Goal: Transaction & Acquisition: Obtain resource

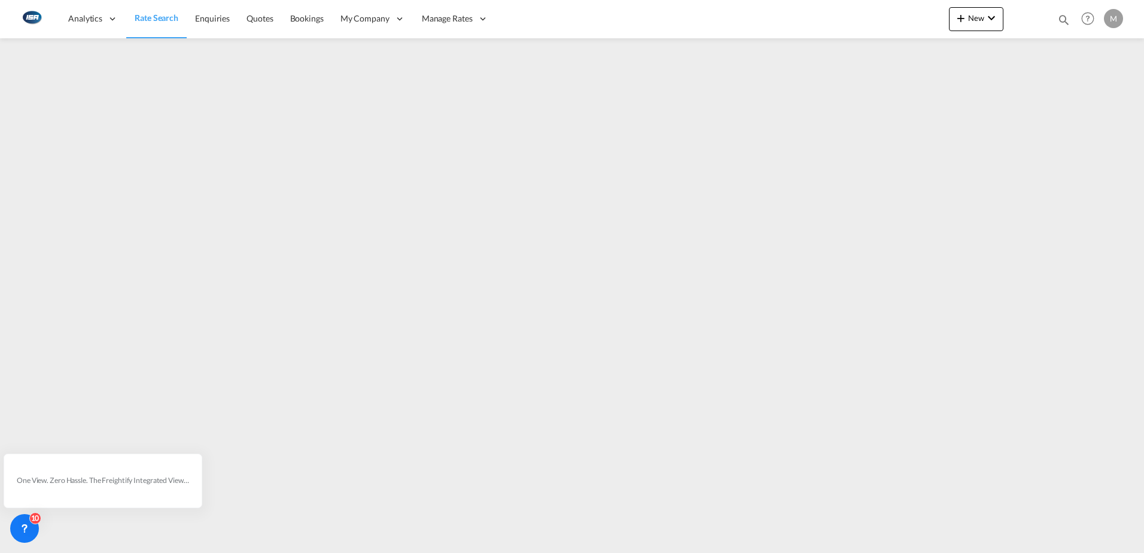
drag, startPoint x: 157, startPoint y: 20, endPoint x: 69, endPoint y: 264, distance: 259.4
click at [157, 20] on span "Rate Search" at bounding box center [157, 18] width 44 height 10
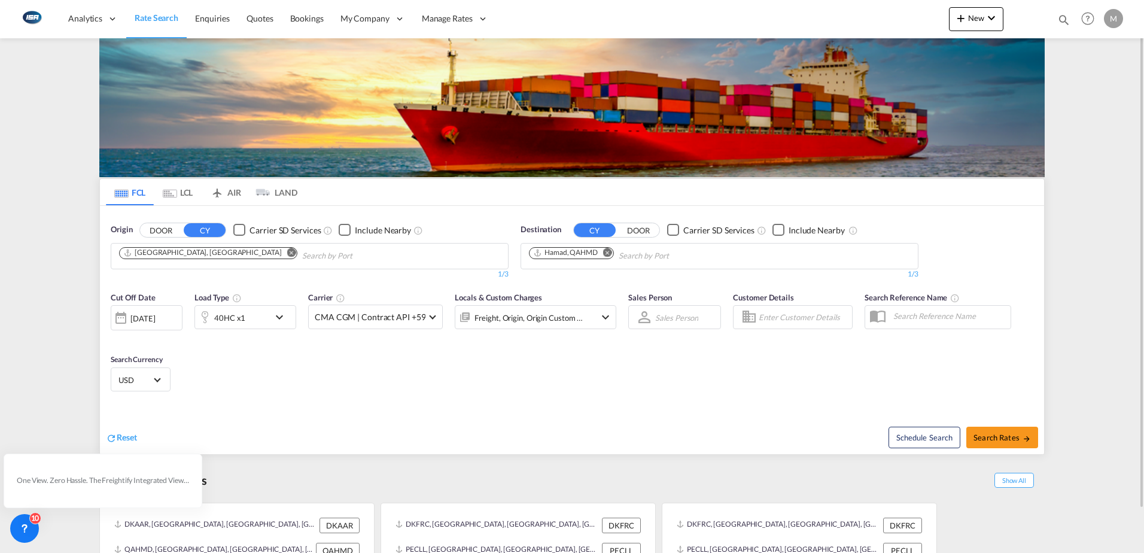
click at [173, 192] on md-icon "Use the left and right arrow keys to navigate between tabs" at bounding box center [170, 193] width 14 height 9
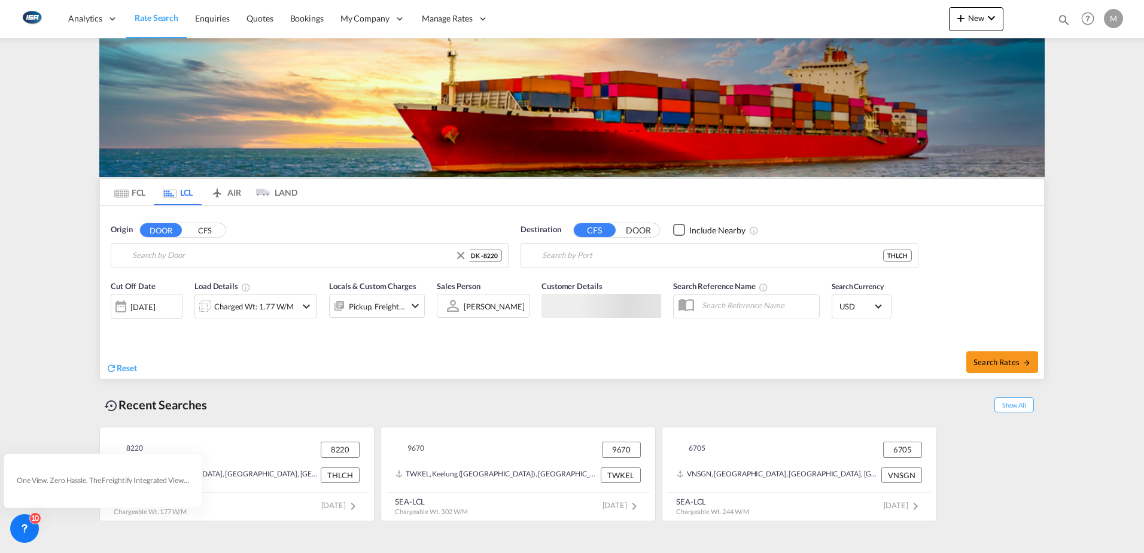
type input "DK-8220, [GEOGRAPHIC_DATA], [GEOGRAPHIC_DATA], [GEOGRAPHIC_DATA], [GEOGRAPHIC_D…"
type input "Laem Chabang, THLCH"
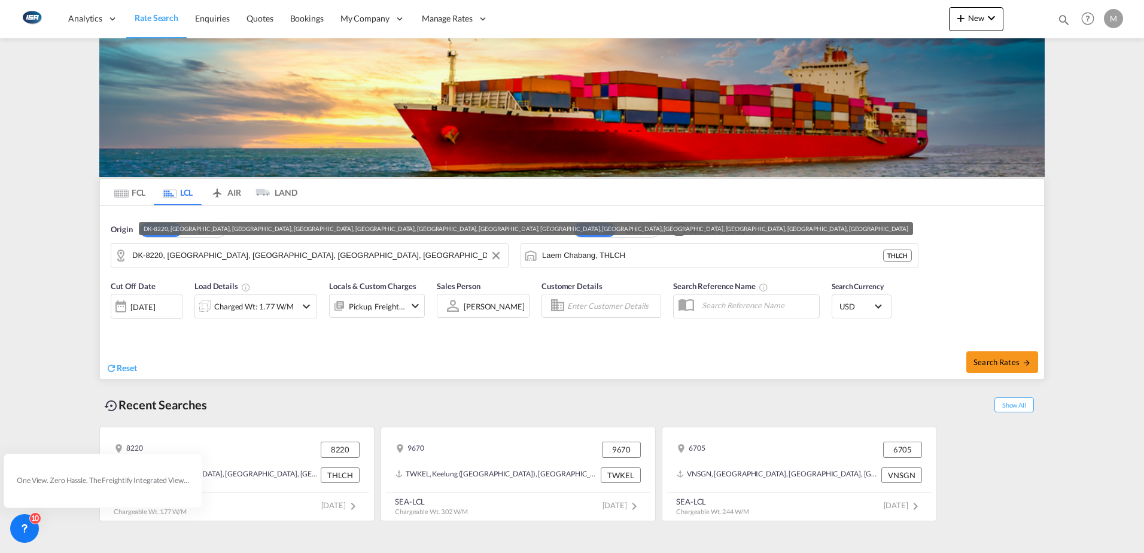
click at [418, 258] on input "DK-8220, [GEOGRAPHIC_DATA], [GEOGRAPHIC_DATA], [GEOGRAPHIC_DATA], [GEOGRAPHIC_D…" at bounding box center [317, 255] width 370 height 18
click at [496, 255] on button "Clear Input" at bounding box center [496, 255] width 18 height 18
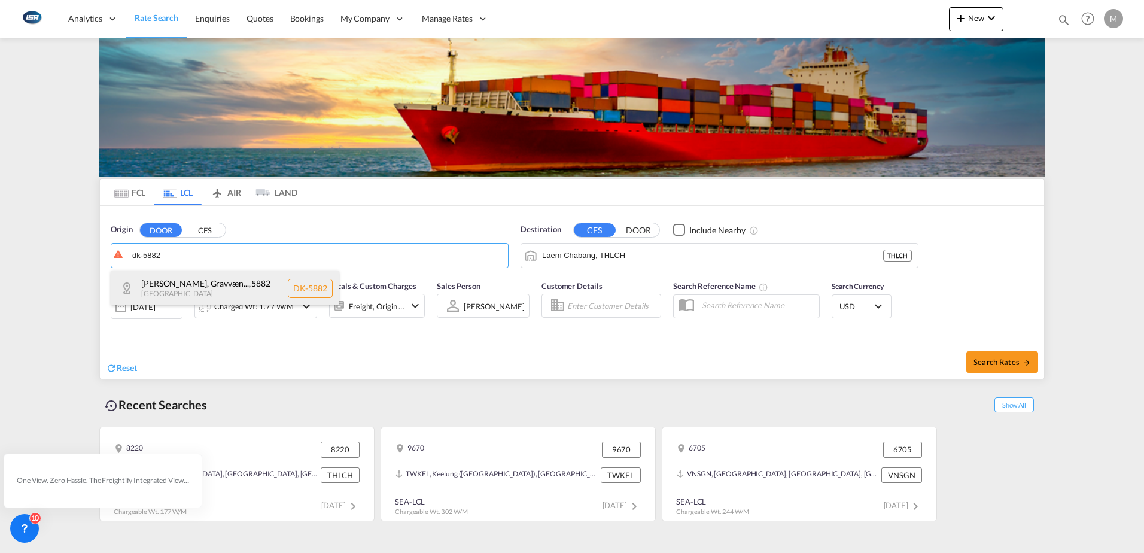
click at [163, 280] on div "[PERSON_NAME], Gravvæn... , 5882 [GEOGRAPHIC_DATA] [GEOGRAPHIC_DATA]-5882" at bounding box center [224, 288] width 227 height 36
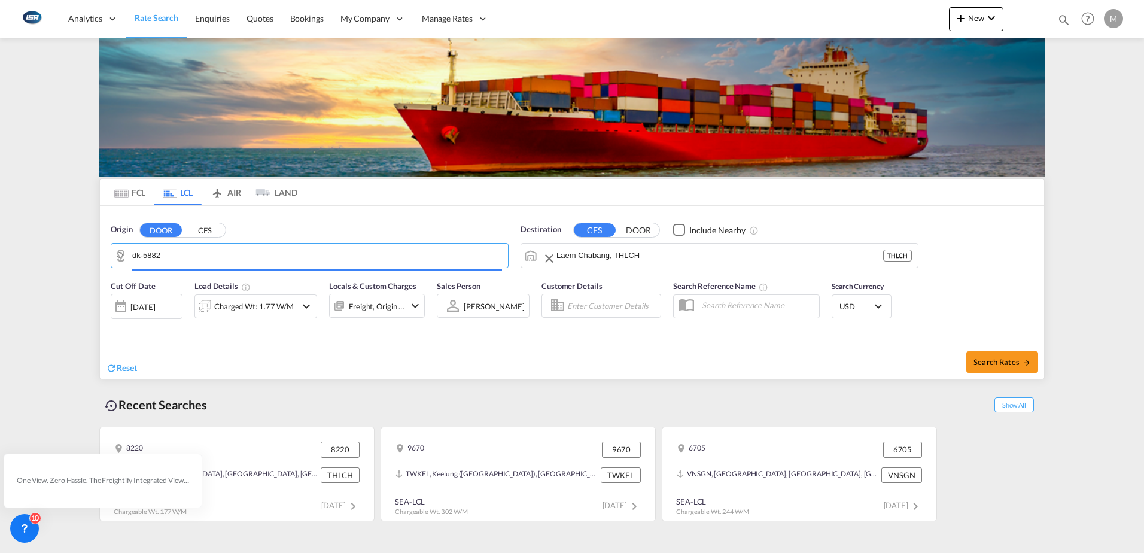
type input "DK-5882, Brudager, Gravvænge, Oure, [GEOGRAPHIC_DATA]"
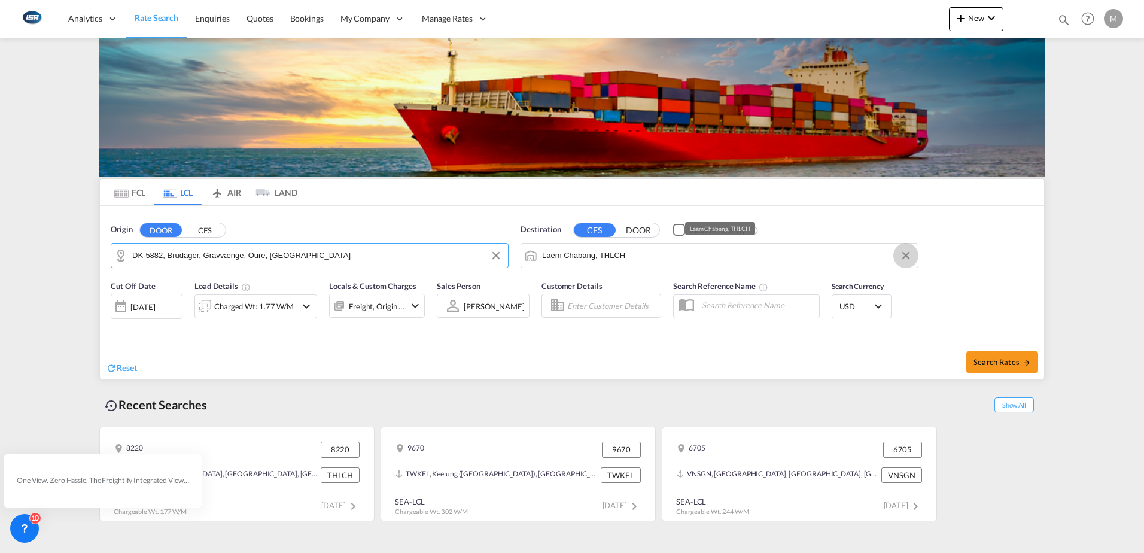
click at [904, 254] on button "Clear Input" at bounding box center [906, 255] width 18 height 18
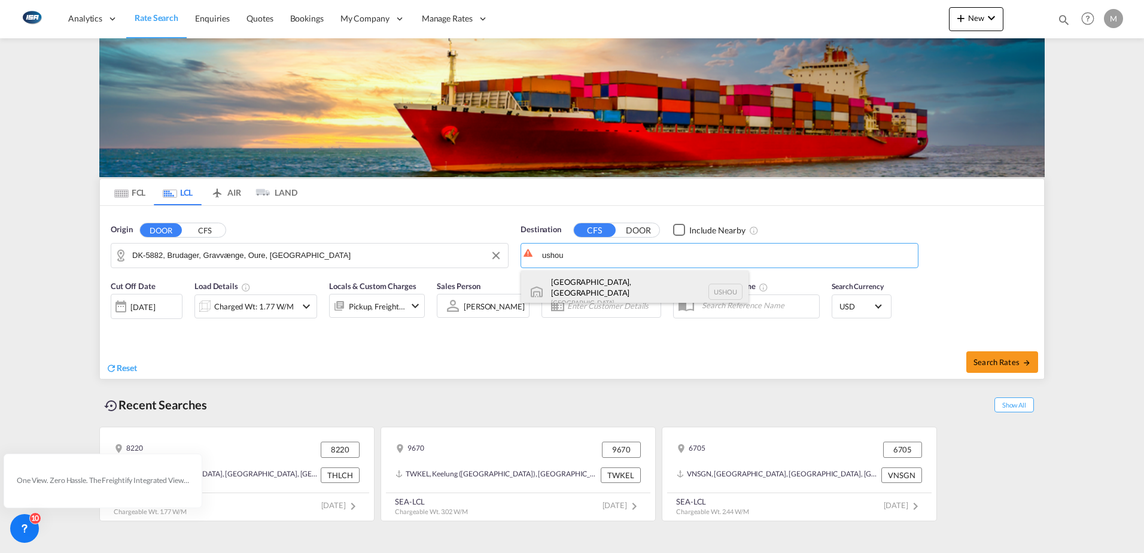
click at [597, 289] on div "[GEOGRAPHIC_DATA], [GEOGRAPHIC_DATA] [GEOGRAPHIC_DATA] USHOU" at bounding box center [634, 291] width 227 height 43
type input "[GEOGRAPHIC_DATA], [GEOGRAPHIC_DATA], USHOU"
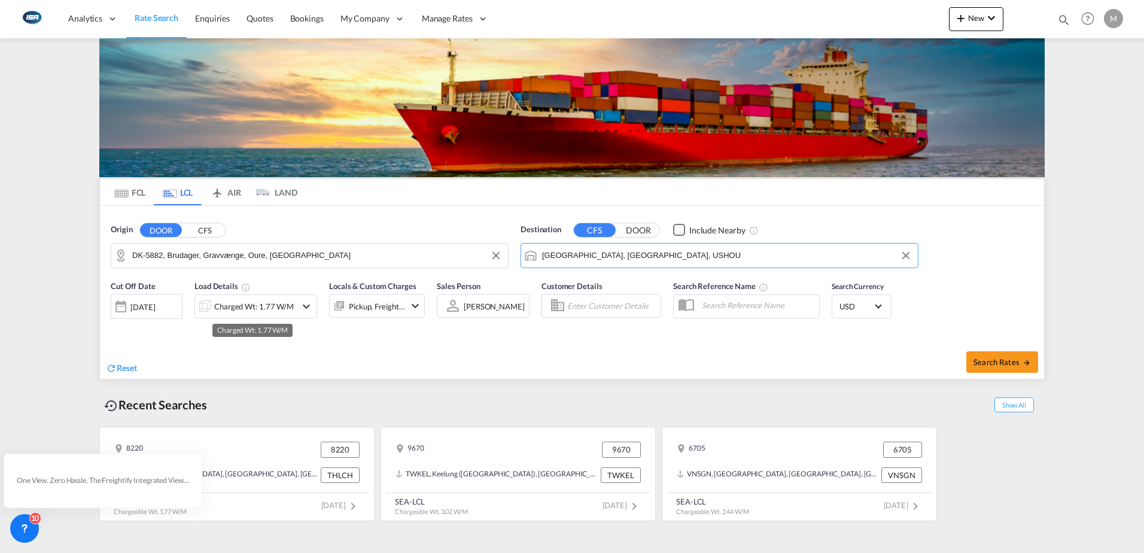
click at [234, 308] on div "Charged Wt: 1.77 W/M" at bounding box center [254, 306] width 80 height 17
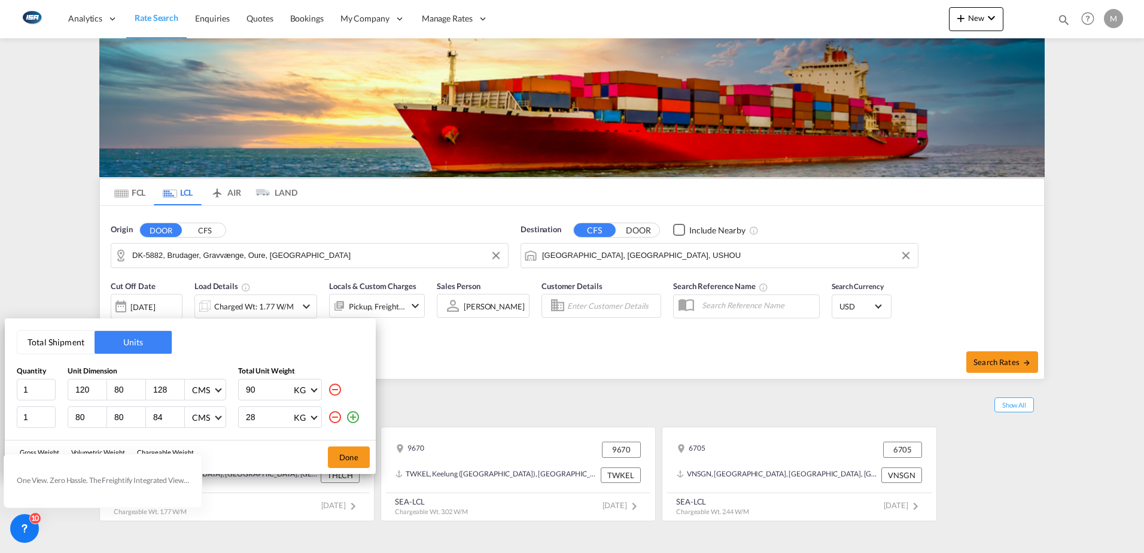
click at [334, 416] on md-icon "icon-minus-circle-outline" at bounding box center [335, 417] width 14 height 14
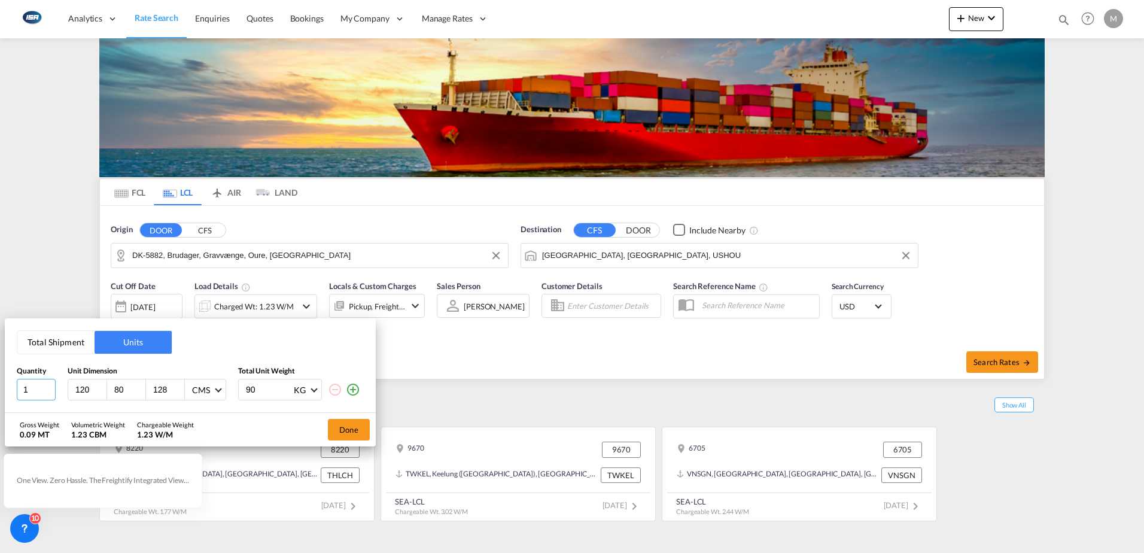
click at [36, 390] on input "1" at bounding box center [36, 390] width 39 height 22
type input "55"
type input "273"
click at [352, 429] on button "Done" at bounding box center [349, 430] width 42 height 22
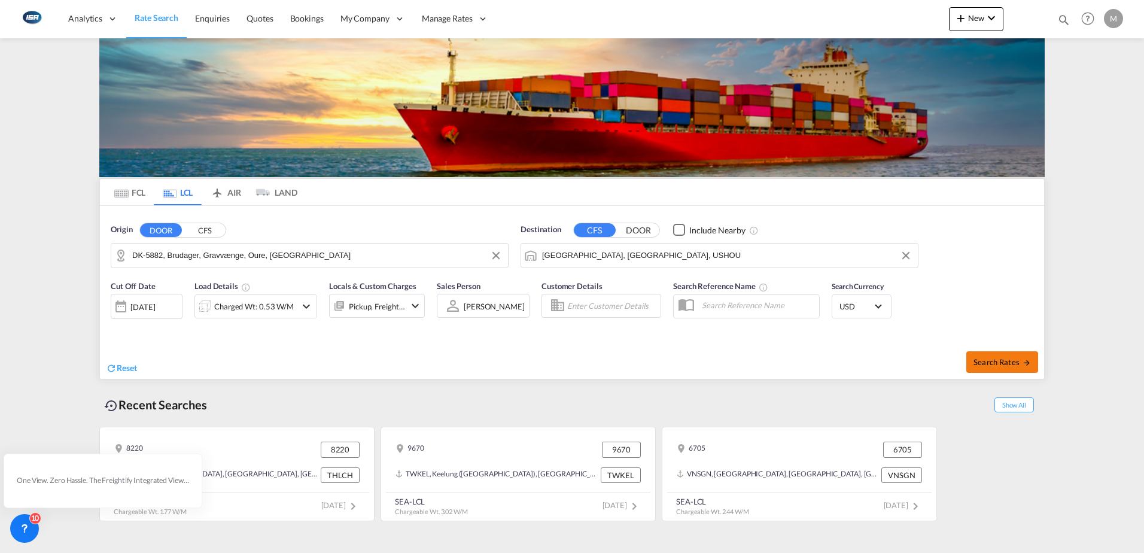
click at [1013, 364] on span "Search Rates" at bounding box center [1001, 362] width 57 height 10
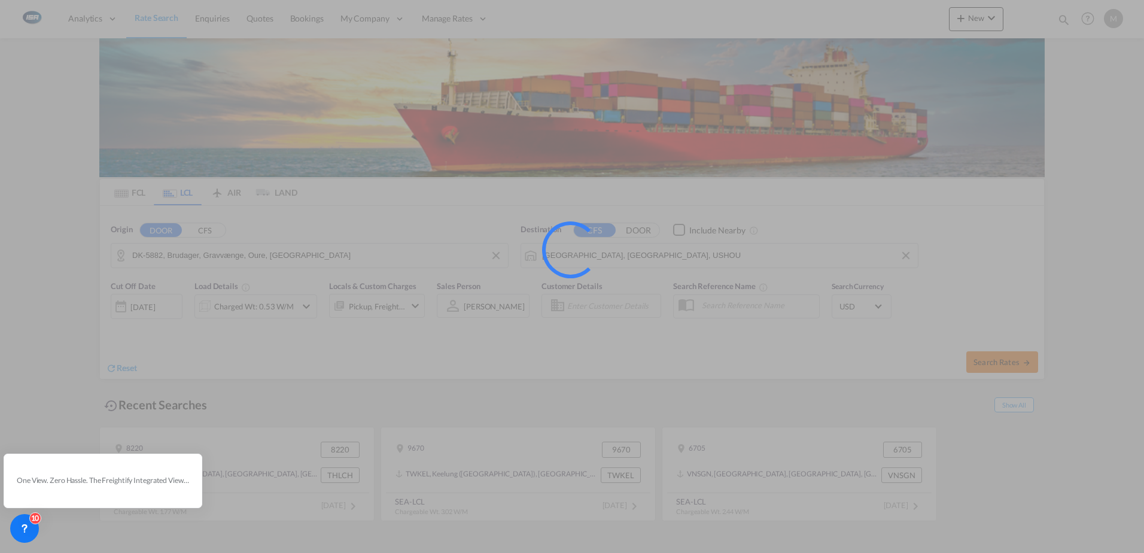
type input "5882 to USHOU / [DATE]"
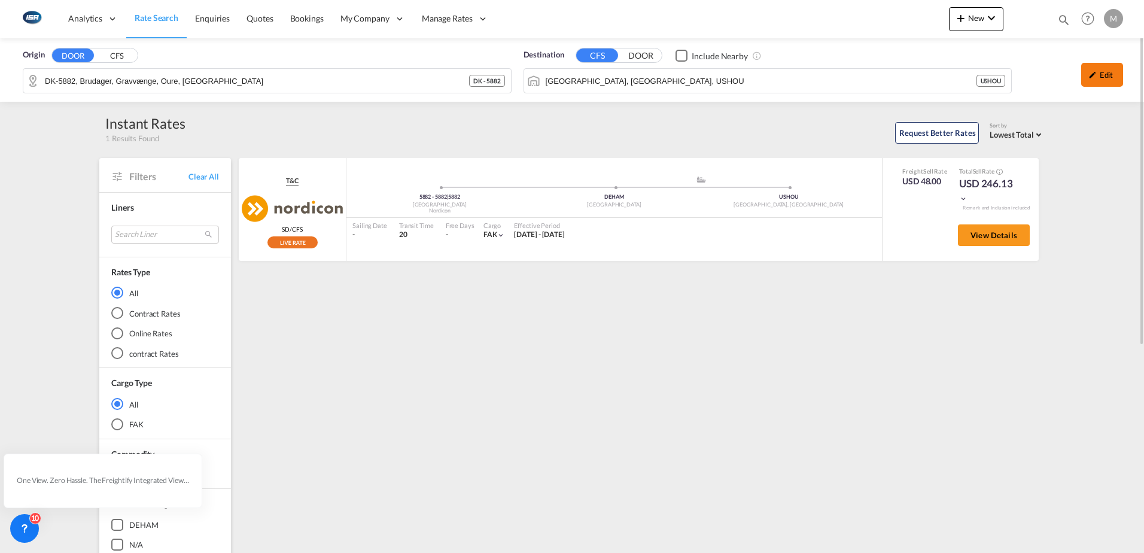
click at [1103, 69] on div "Edit" at bounding box center [1102, 75] width 42 height 24
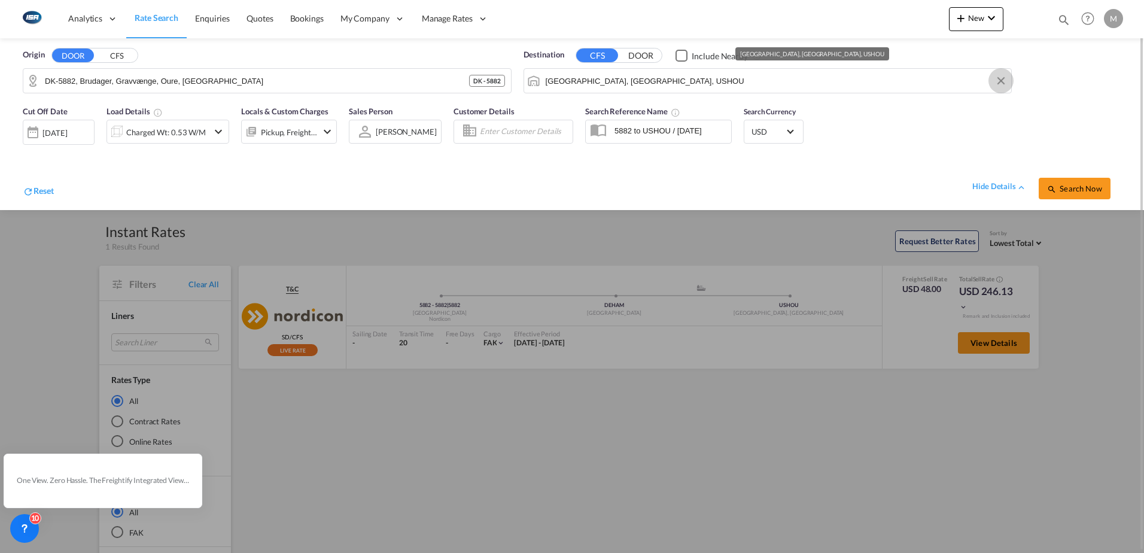
click at [999, 81] on button "Clear Input" at bounding box center [1001, 81] width 18 height 18
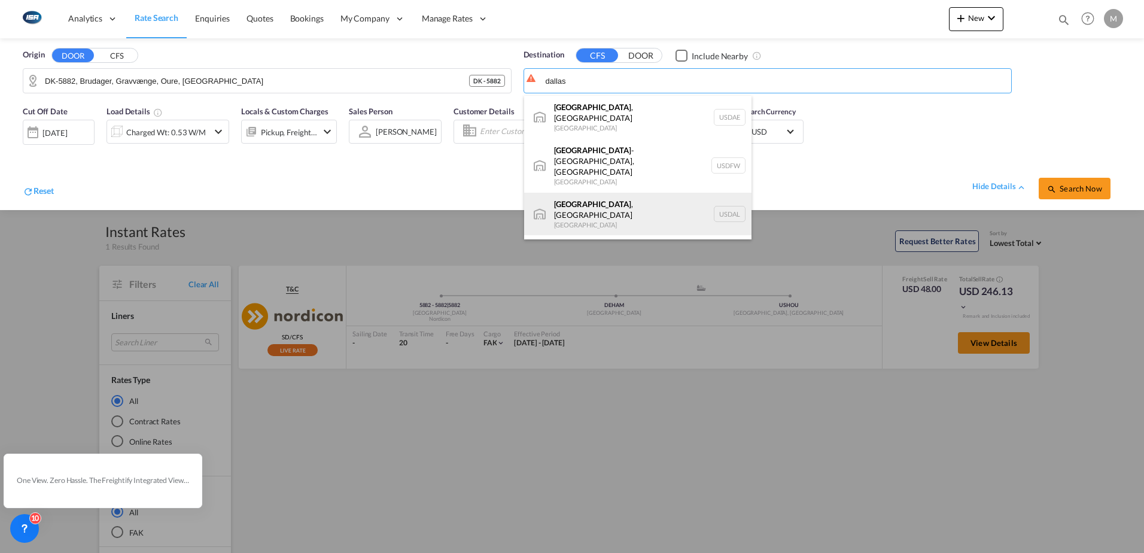
click at [590, 193] on div "[GEOGRAPHIC_DATA] , [GEOGRAPHIC_DATA] [GEOGRAPHIC_DATA] USDAL" at bounding box center [637, 214] width 227 height 43
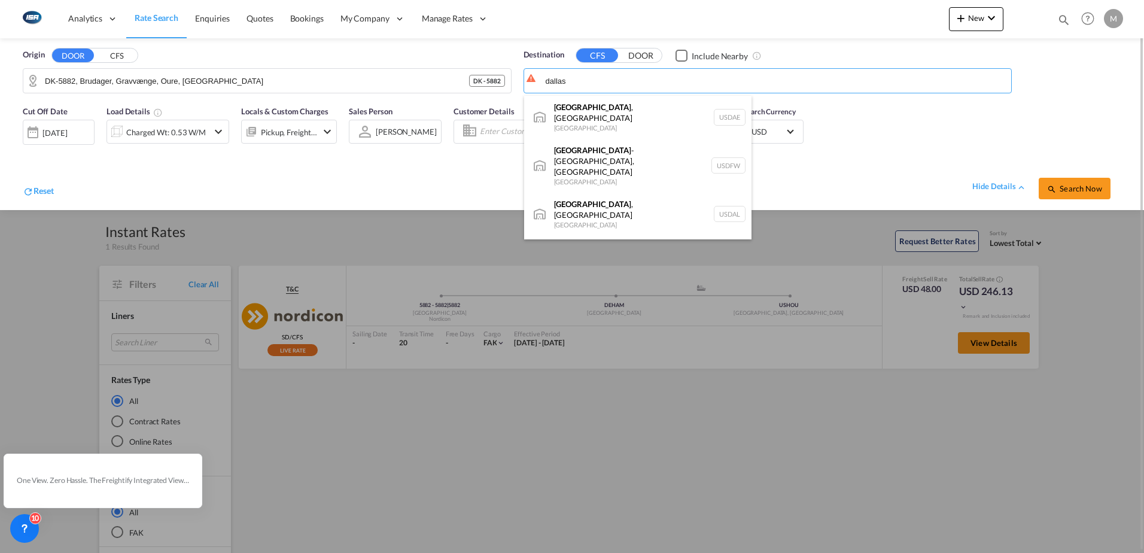
type input "[GEOGRAPHIC_DATA], [GEOGRAPHIC_DATA], USDAL"
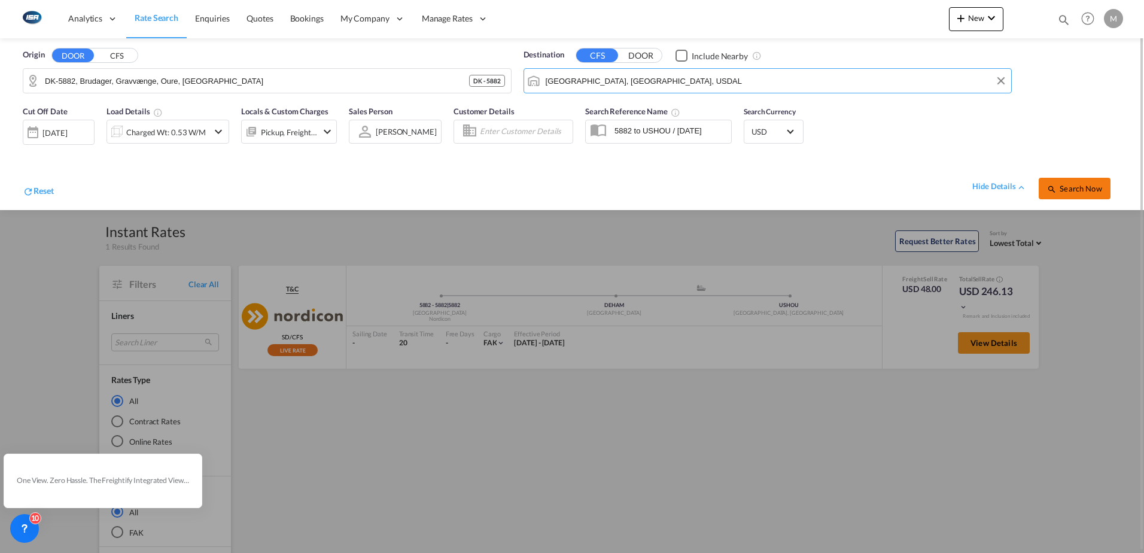
click at [1082, 188] on span "Search Now" at bounding box center [1074, 189] width 54 height 10
